Goal: Information Seeking & Learning: Learn about a topic

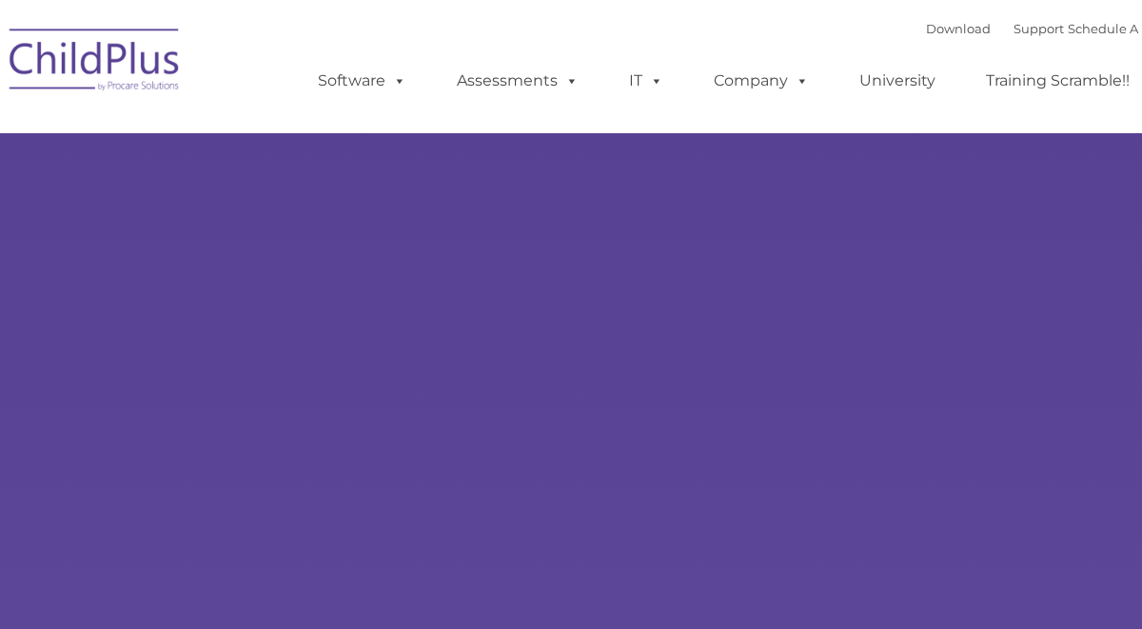
select select "MEDIUM"
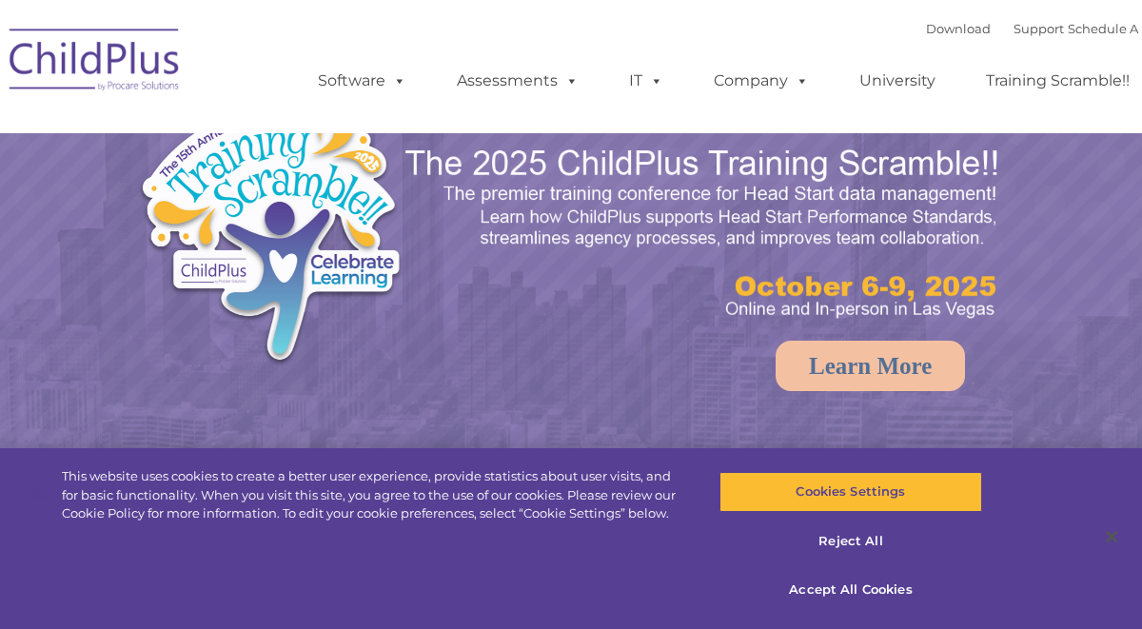
select select "MEDIUM"
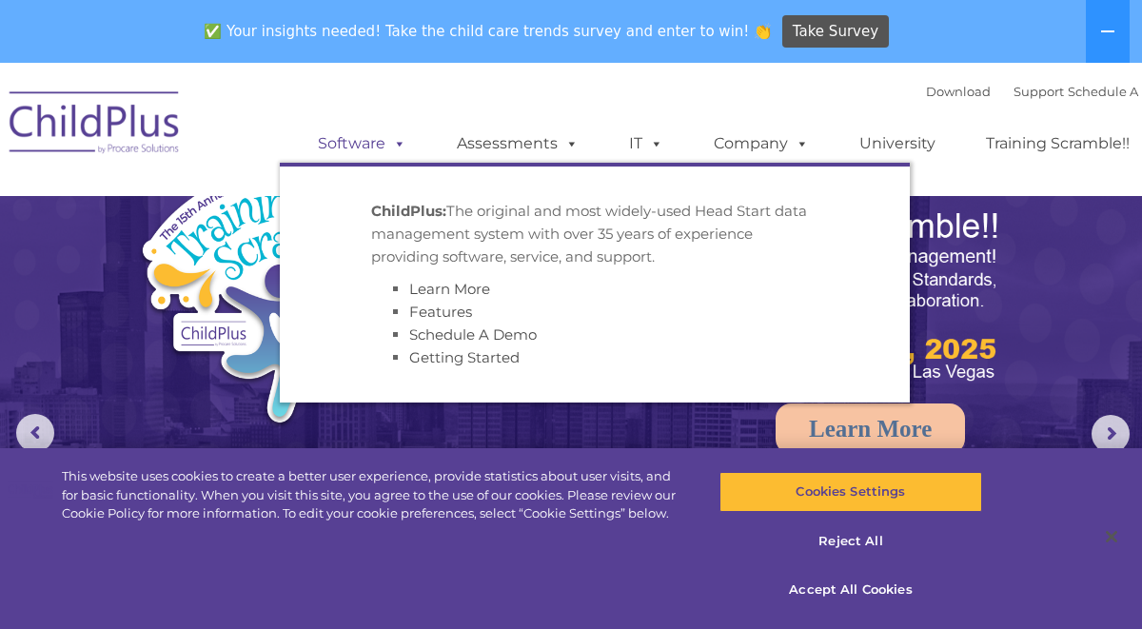
click at [386, 152] on link "Software" at bounding box center [362, 144] width 127 height 38
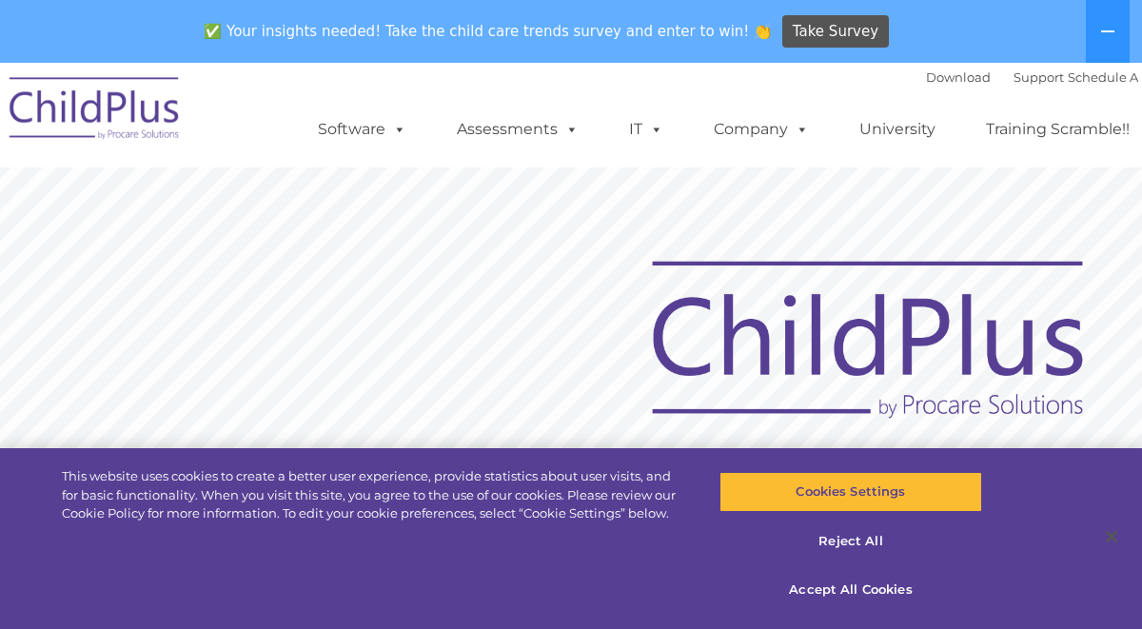
click at [460, 194] on rs-slide "Request Pricing ChildPlus is an all-in-one software solution for Head Start, EH…" at bounding box center [571, 543] width 1142 height 829
click at [869, 591] on button "Accept All Cookies" at bounding box center [851, 590] width 263 height 40
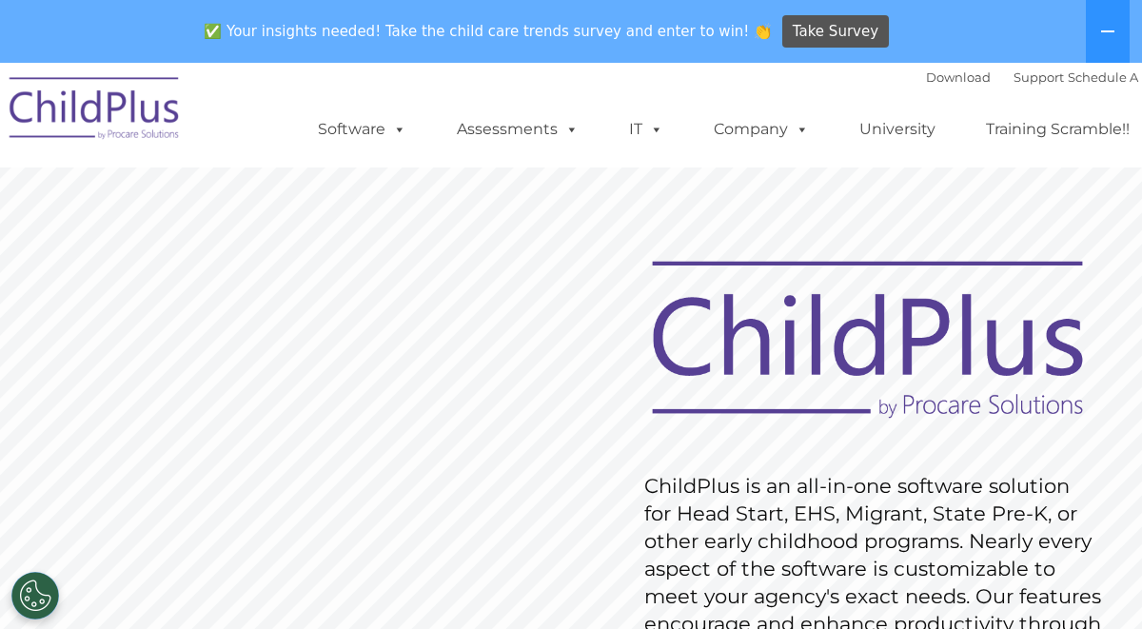
click at [634, 401] on img at bounding box center [867, 340] width 469 height 171
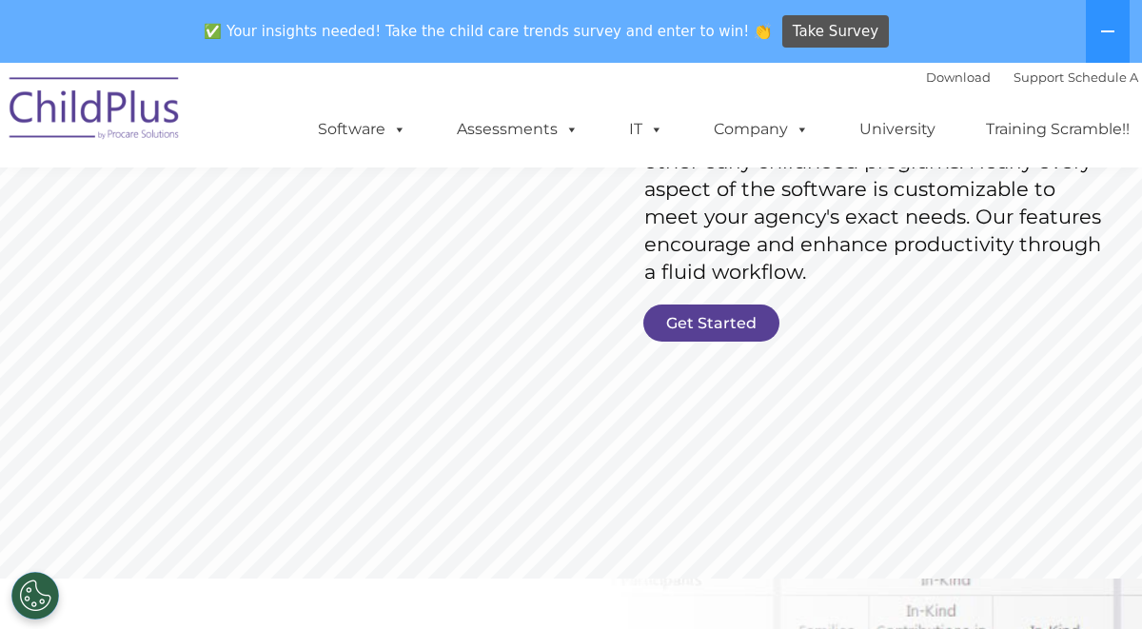
scroll to position [356, 0]
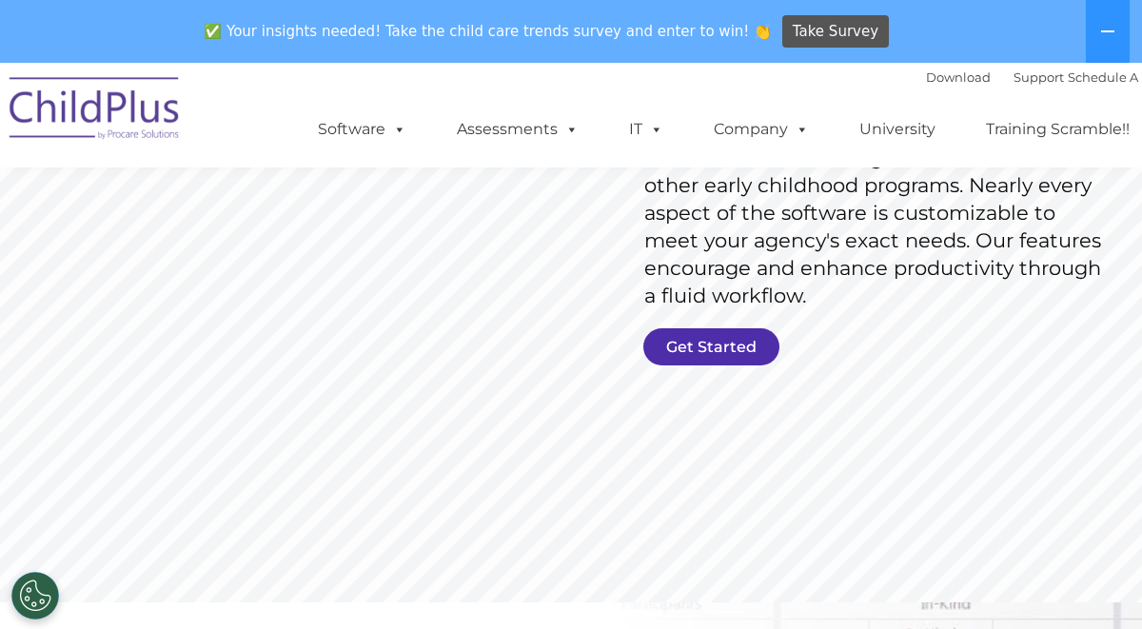
click at [730, 348] on link "Get Started" at bounding box center [712, 346] width 136 height 37
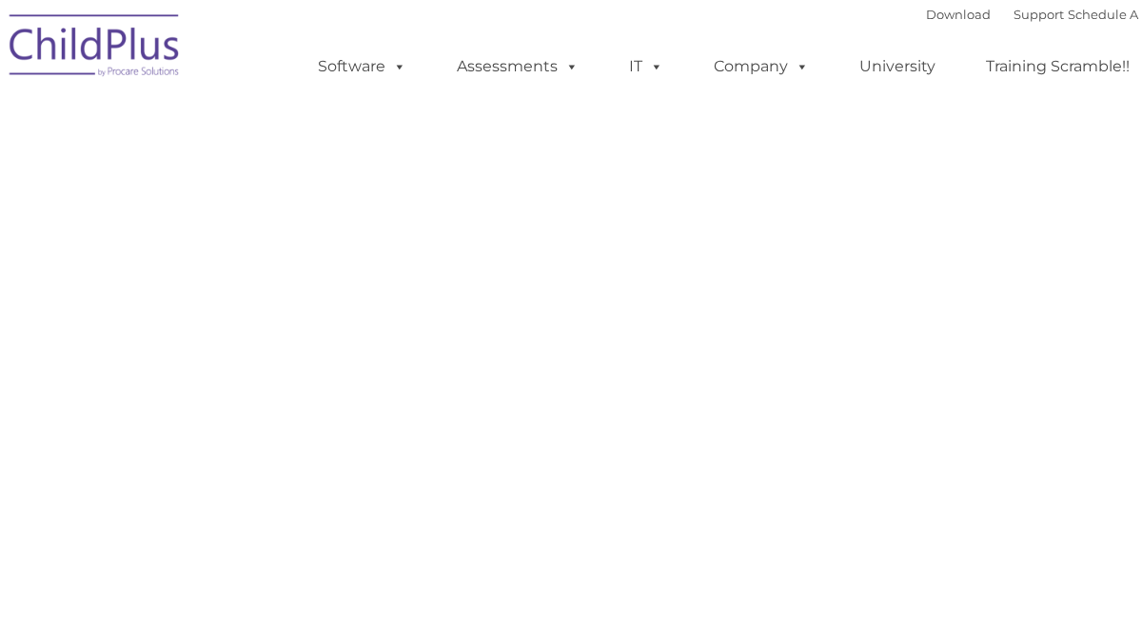
select select "MEDIUM"
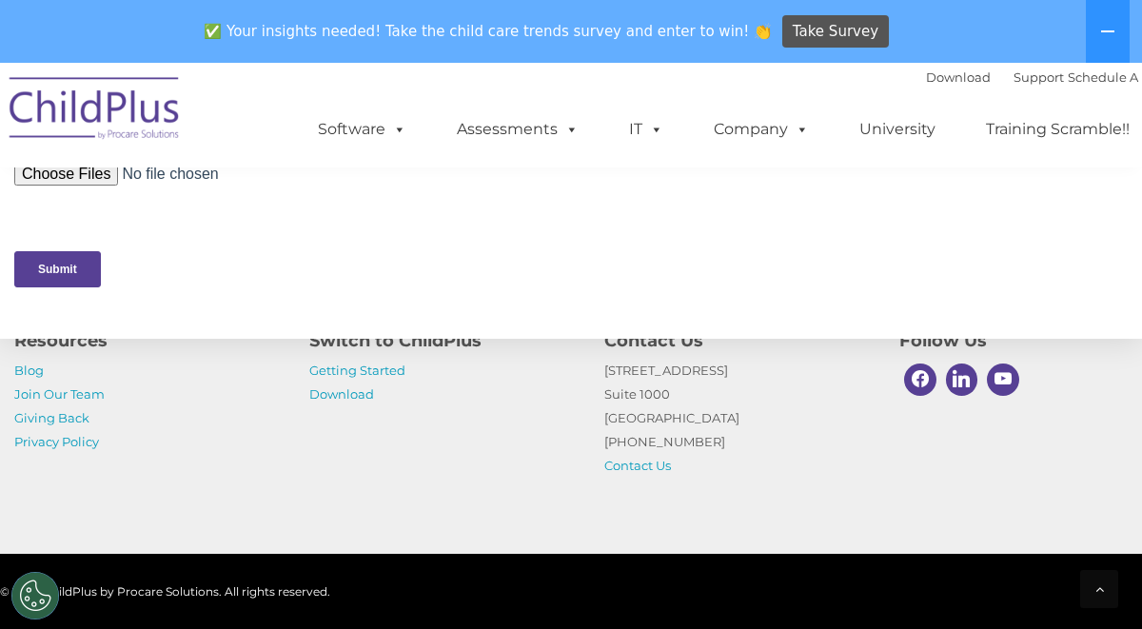
scroll to position [952, 0]
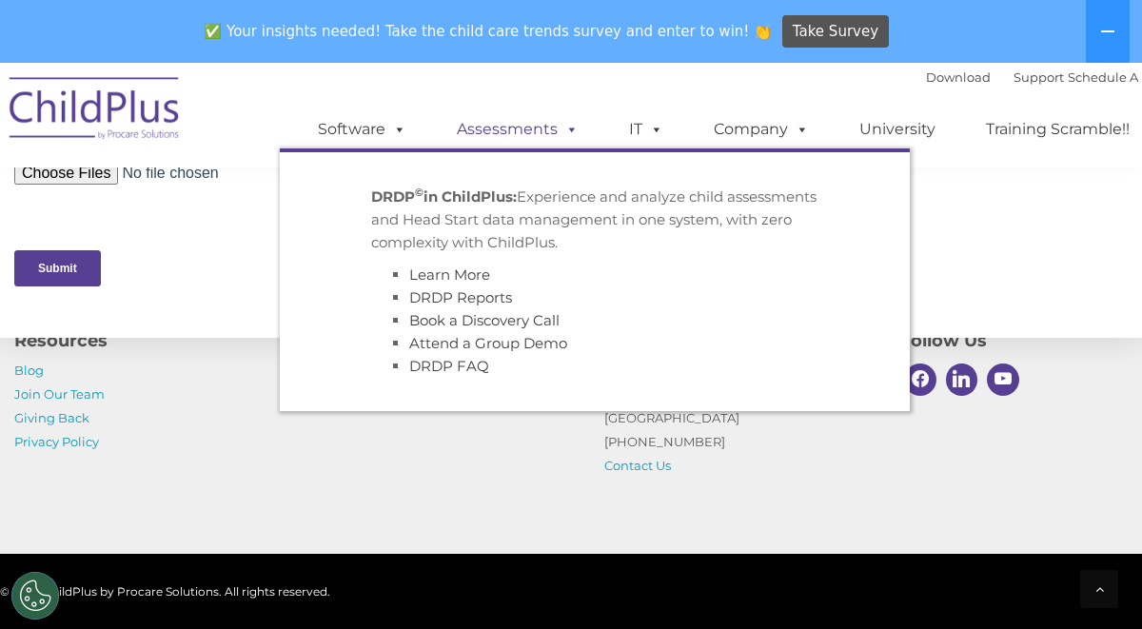
click at [544, 136] on link "Assessments" at bounding box center [518, 129] width 160 height 38
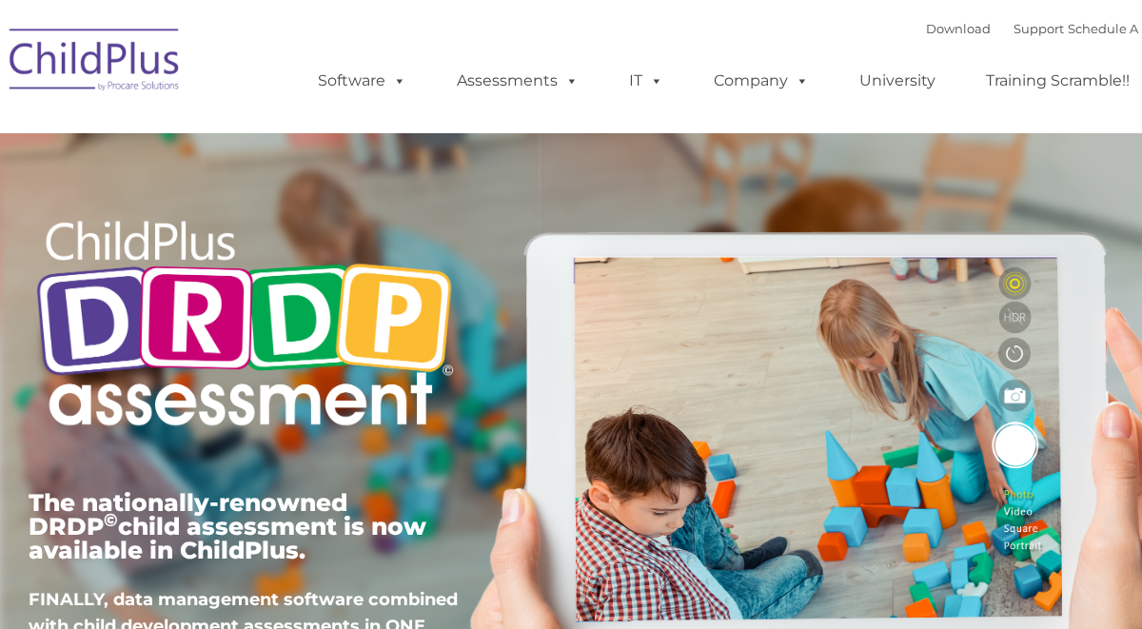
type input ""
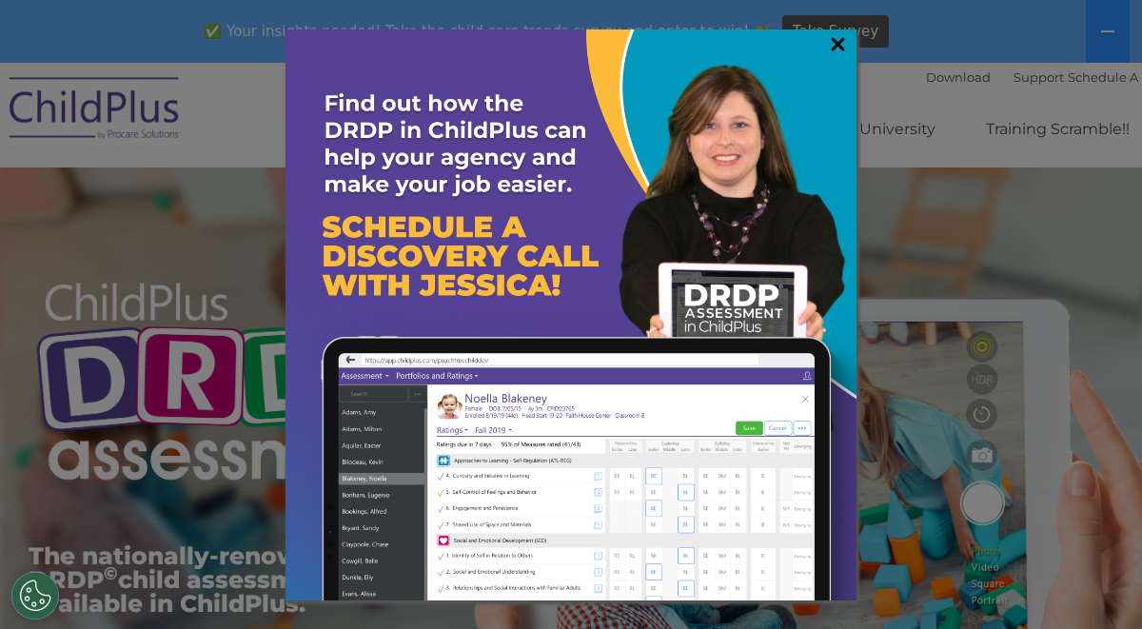
click at [842, 53] on link "×" at bounding box center [838, 43] width 22 height 19
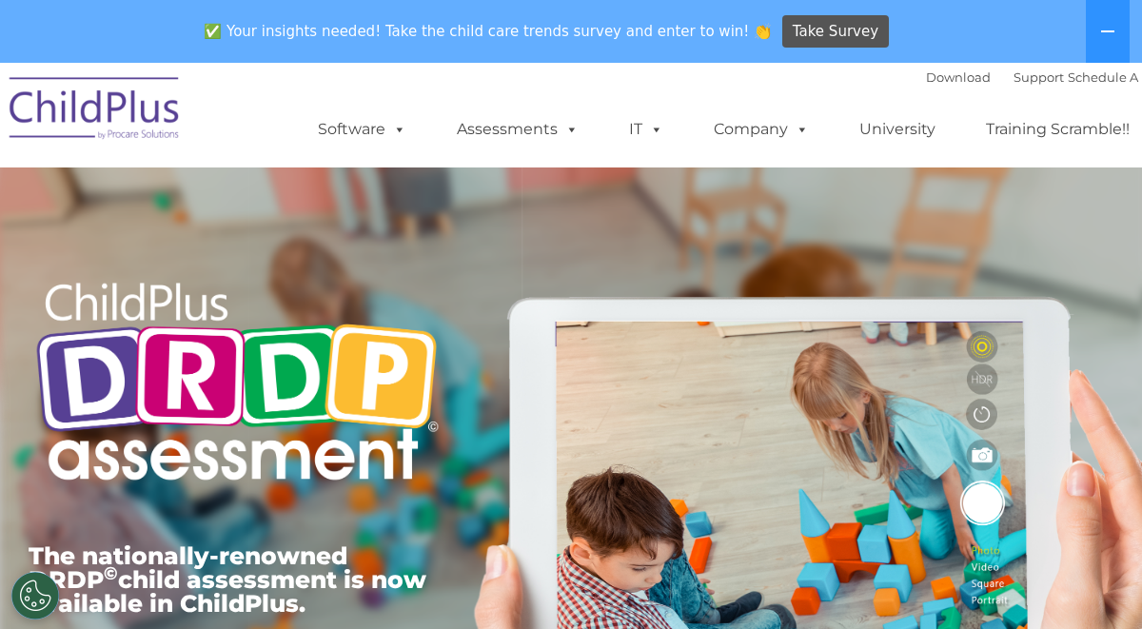
click at [598, 100] on ul "Software ChildPlus: The original and most widely-used Head Start data managemen…" at bounding box center [730, 129] width 901 height 76
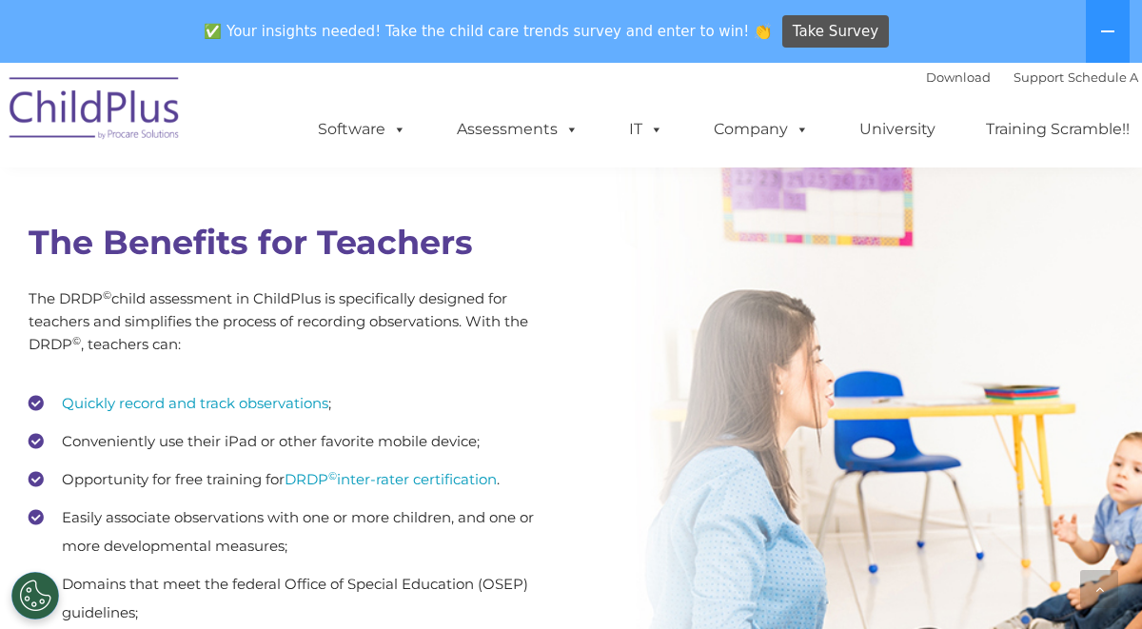
scroll to position [2473, 0]
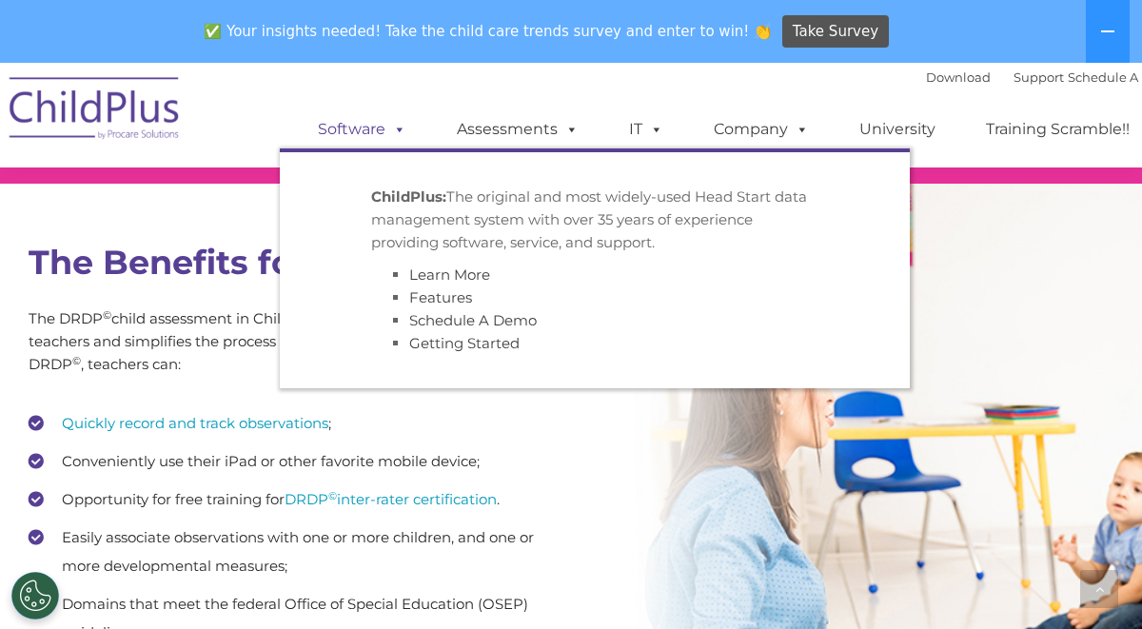
click at [391, 133] on span at bounding box center [396, 129] width 21 height 18
click at [351, 129] on link "Software" at bounding box center [362, 129] width 127 height 38
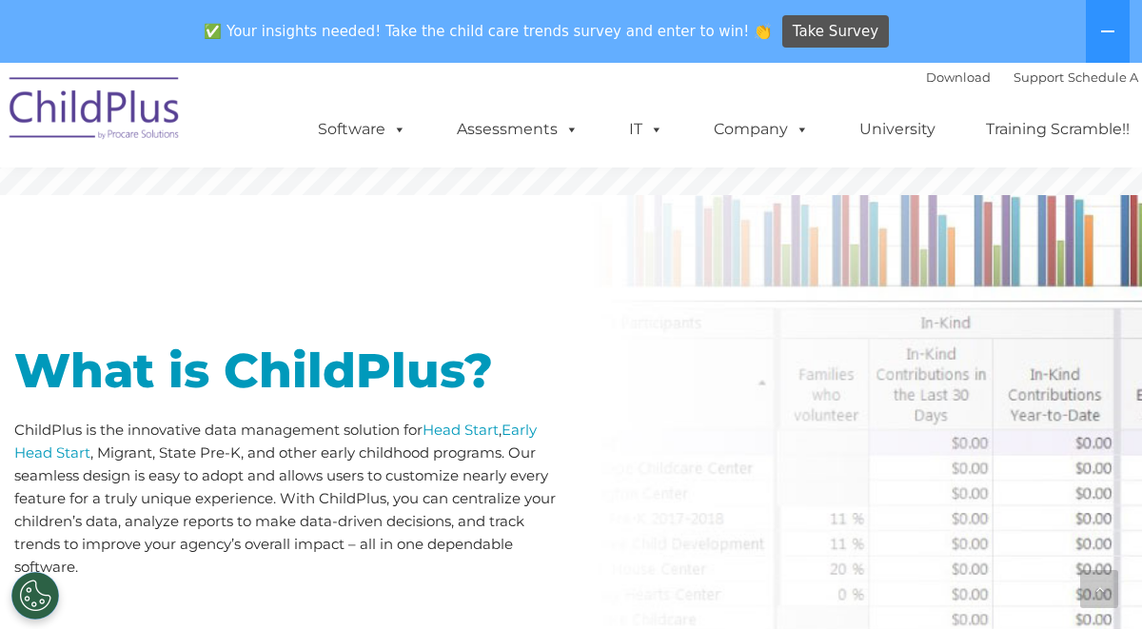
scroll to position [764, 0]
